Goal: Obtain resource: Download file/media

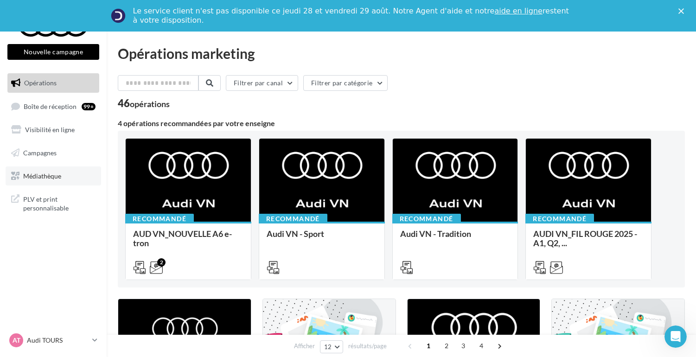
click at [36, 172] on link "Médiathèque" at bounding box center [54, 176] width 96 height 19
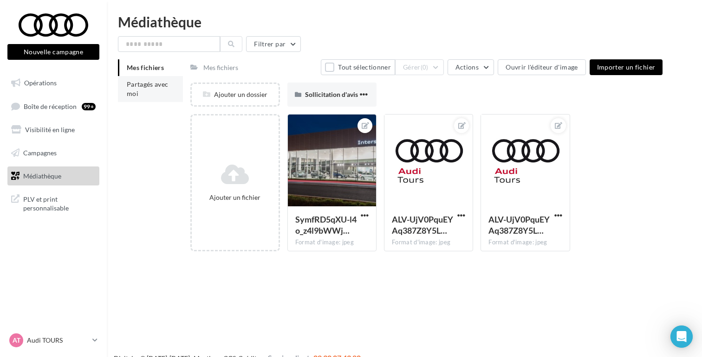
click at [137, 90] on li "Partagés avec moi" at bounding box center [150, 89] width 65 height 26
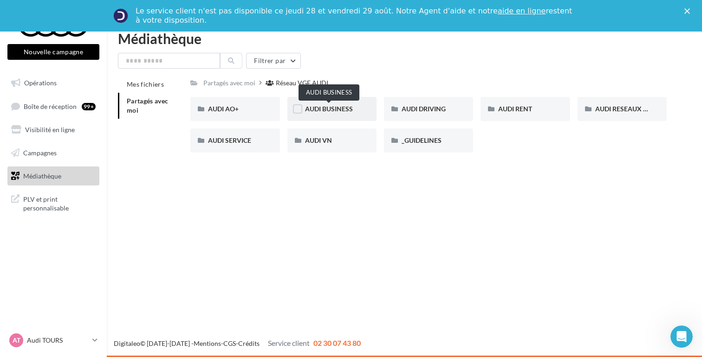
click at [327, 107] on span "AUDI BUSINESS" at bounding box center [329, 109] width 48 height 8
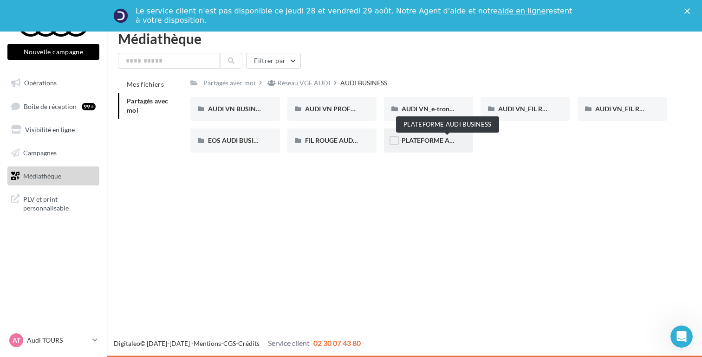
click at [416, 139] on span "PLATEFORME AUDI BUSINESS" at bounding box center [446, 140] width 91 height 8
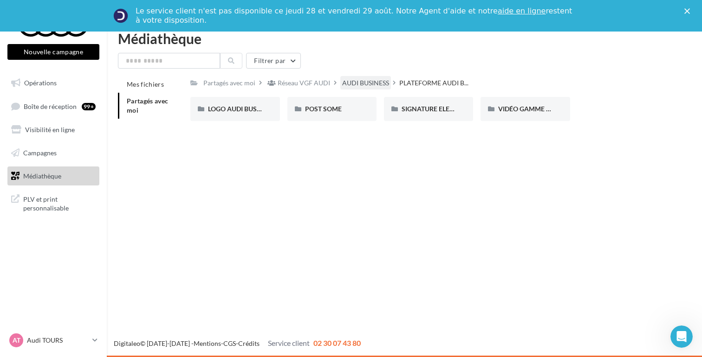
click at [368, 85] on div "AUDI BUSINESS" at bounding box center [365, 82] width 47 height 9
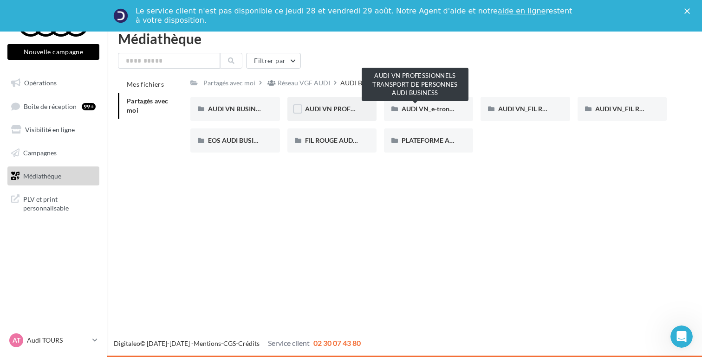
click at [319, 109] on span "AUDI VN PROFESSIONNELS TRANSPORT DE PERSONNES AUDI BUSINESS" at bounding box center [416, 109] width 223 height 8
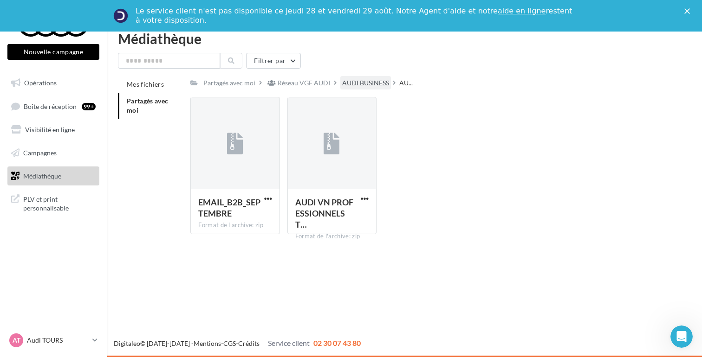
click at [361, 81] on div "AUDI BUSINESS" at bounding box center [365, 82] width 47 height 9
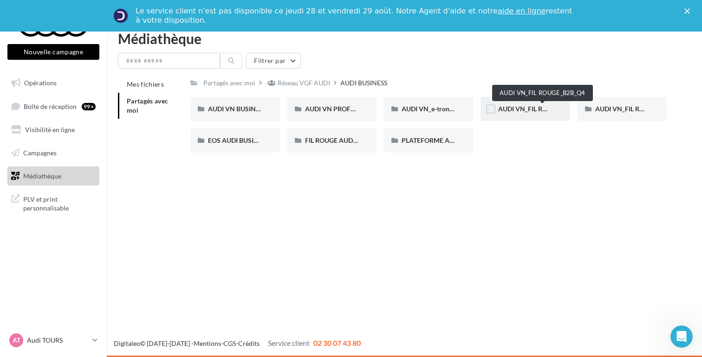
click at [532, 111] on span "AUDI VN_FIL ROUGE_B2B_Q4" at bounding box center [542, 109] width 89 height 8
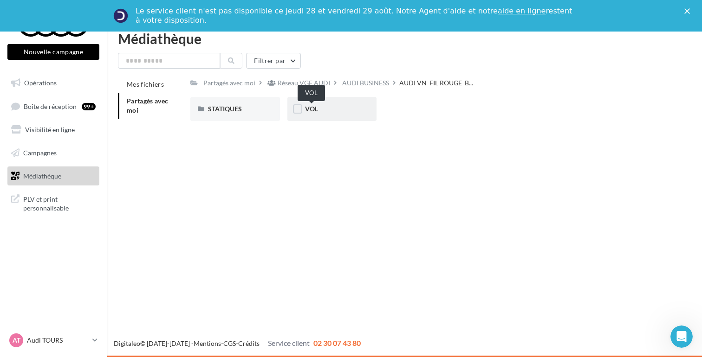
click at [313, 106] on span "VOL" at bounding box center [311, 109] width 13 height 8
click at [313, 84] on div "AUDI BUSINESS" at bounding box center [308, 82] width 47 height 9
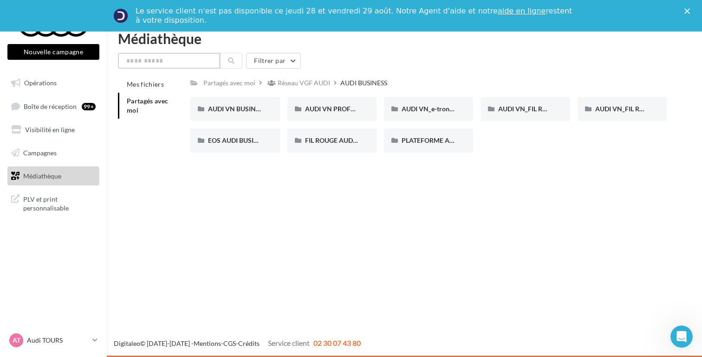
click at [179, 62] on input "text" at bounding box center [169, 61] width 102 height 16
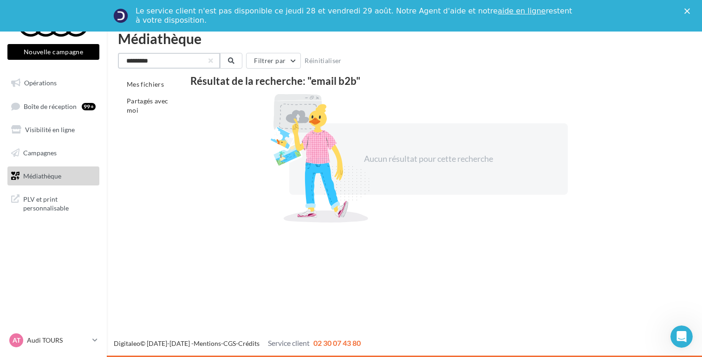
drag, startPoint x: 144, startPoint y: 60, endPoint x: 97, endPoint y: 60, distance: 47.8
click at [97, 60] on div "Nouvelle campagne Nouvelle campagne Opérations Boîte de réception 99+ Visibilit…" at bounding box center [351, 195] width 702 height 326
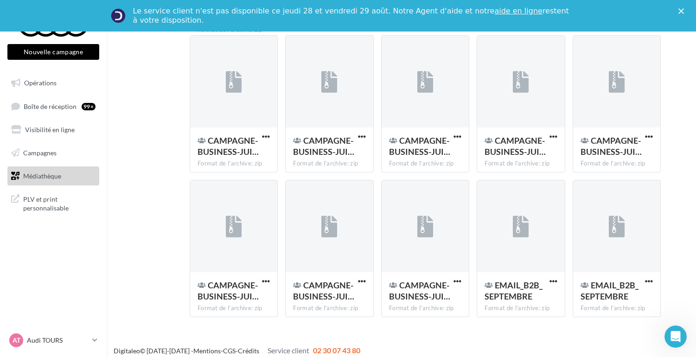
scroll to position [532, 0]
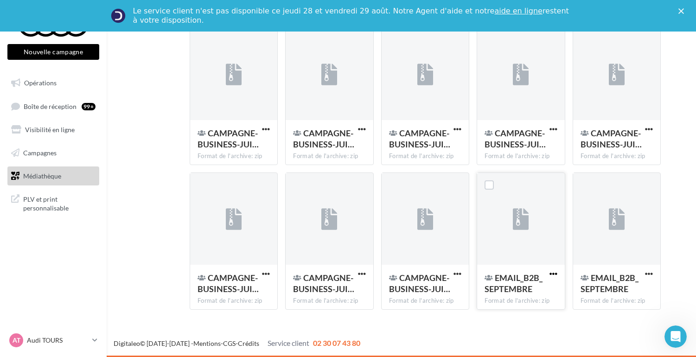
type input "***"
click at [553, 274] on span "button" at bounding box center [554, 274] width 8 height 8
click at [522, 296] on button "Télécharger" at bounding box center [513, 293] width 93 height 24
click at [653, 273] on span "button" at bounding box center [649, 274] width 8 height 8
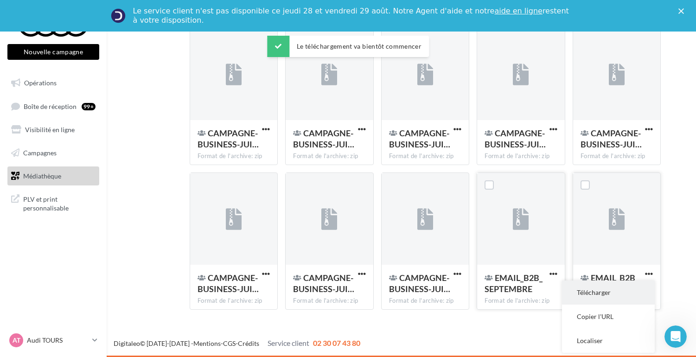
click at [607, 296] on button "Télécharger" at bounding box center [608, 293] width 93 height 24
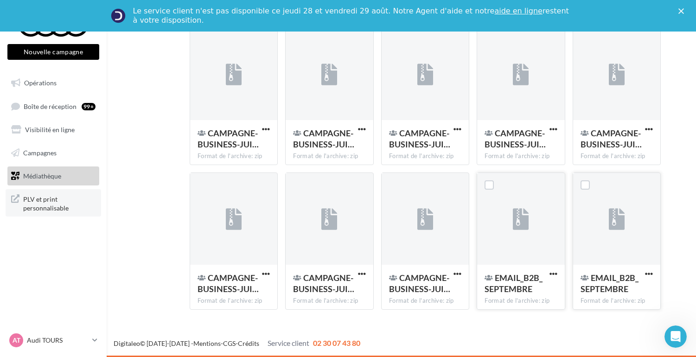
click at [31, 200] on span "PLV et print personnalisable" at bounding box center [59, 203] width 72 height 20
